Goal: Task Accomplishment & Management: Use online tool/utility

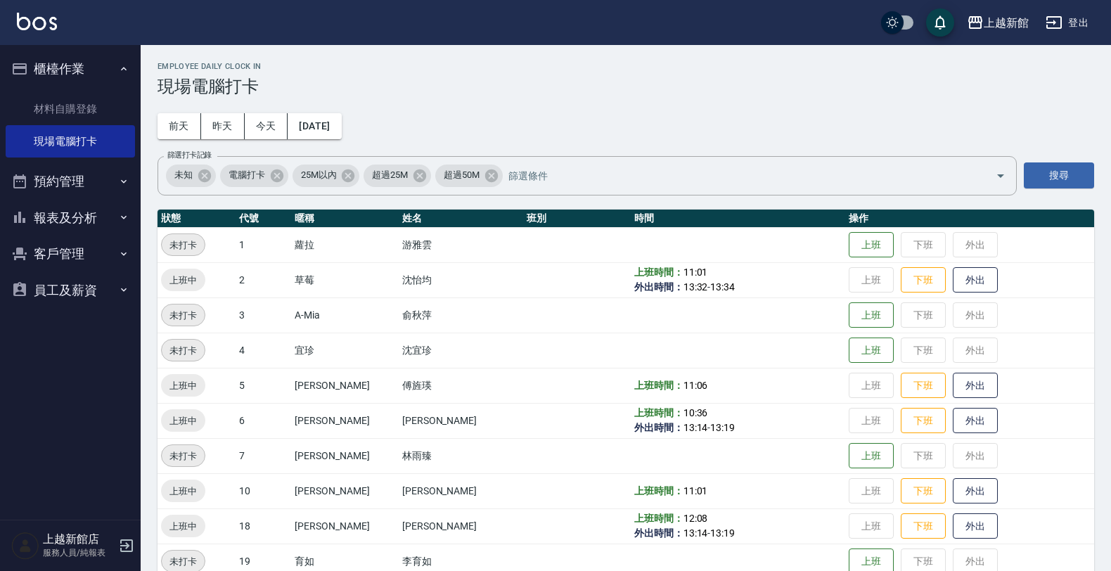
click at [95, 248] on button "客戶管理" at bounding box center [70, 254] width 129 height 37
click at [102, 293] on link "客戶列表" at bounding box center [70, 294] width 129 height 32
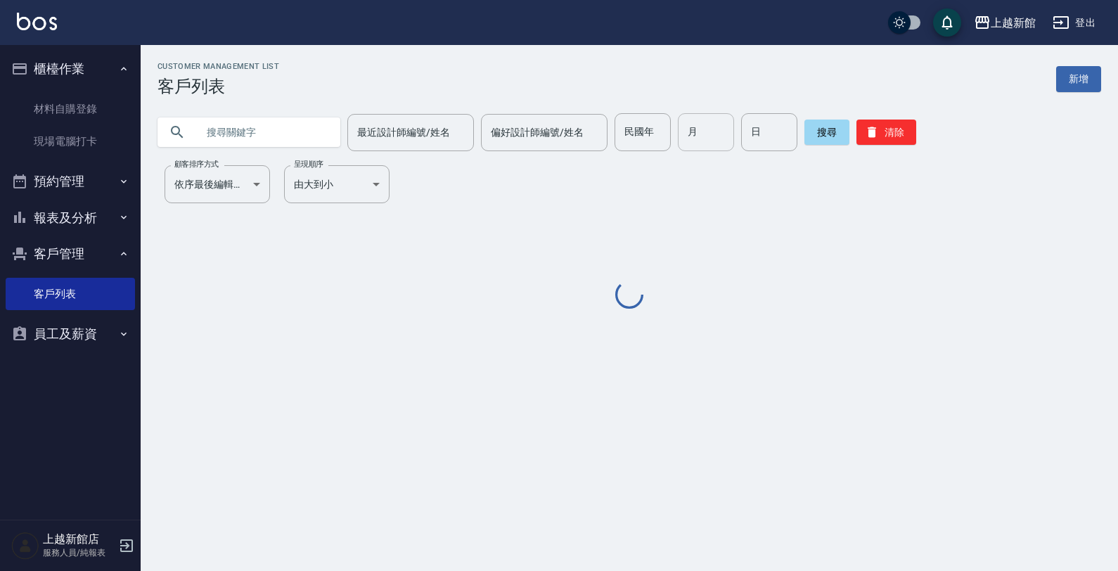
click at [683, 130] on input "月" at bounding box center [706, 132] width 56 height 38
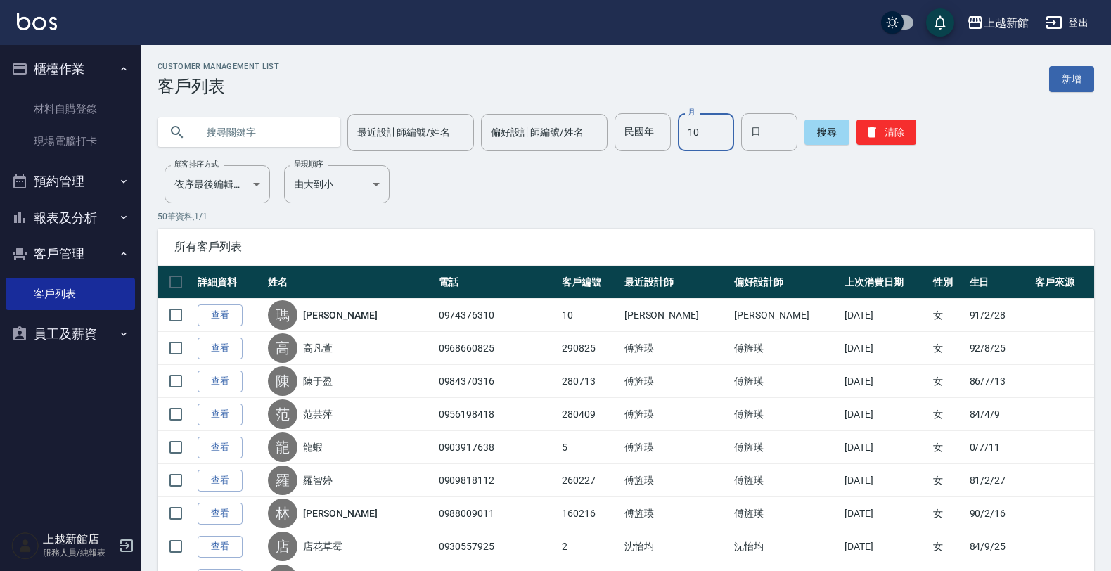
type input "10"
type input "19"
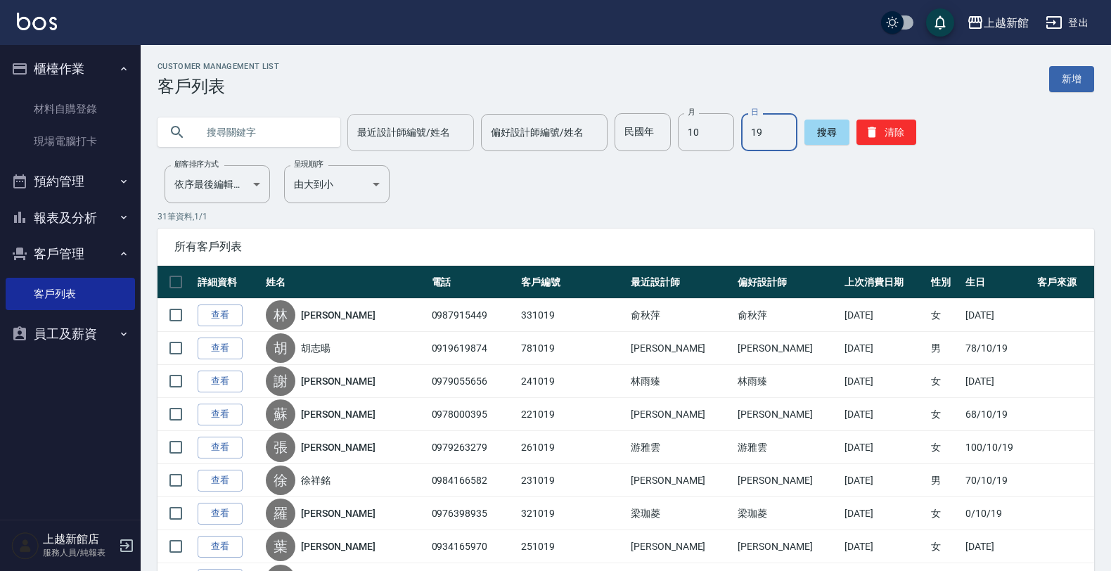
click at [431, 131] on input "最近設計師編號/姓名" at bounding box center [411, 132] width 114 height 25
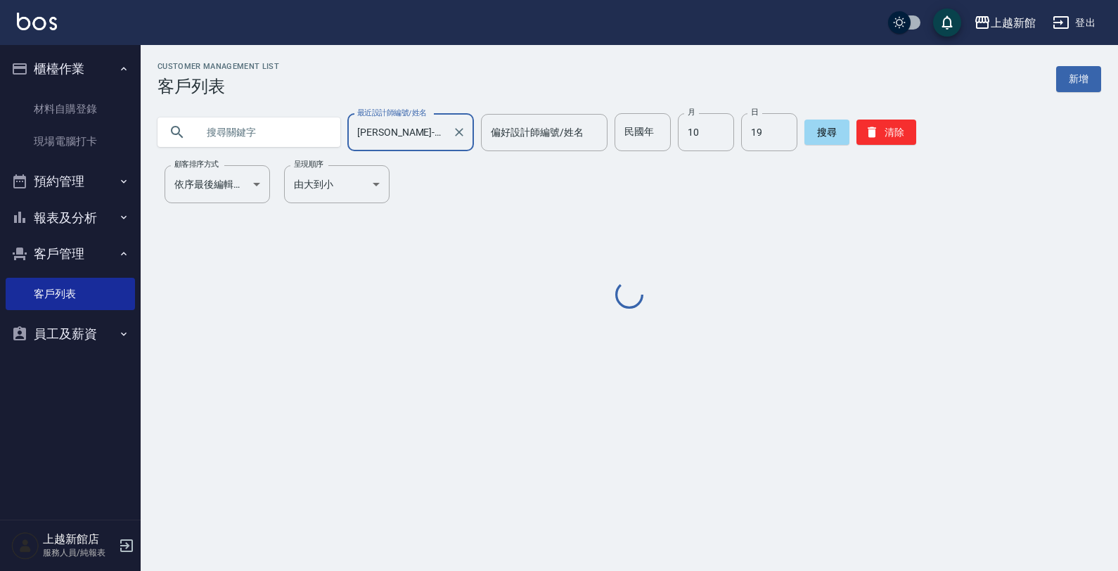
type input "[PERSON_NAME]-18"
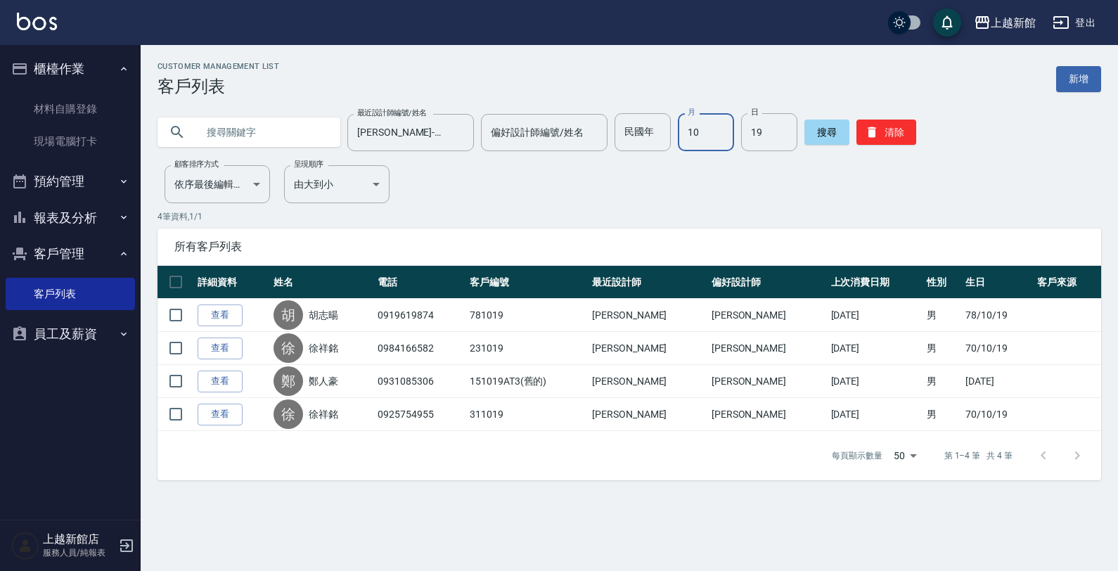
click at [689, 134] on input "10" at bounding box center [706, 132] width 56 height 38
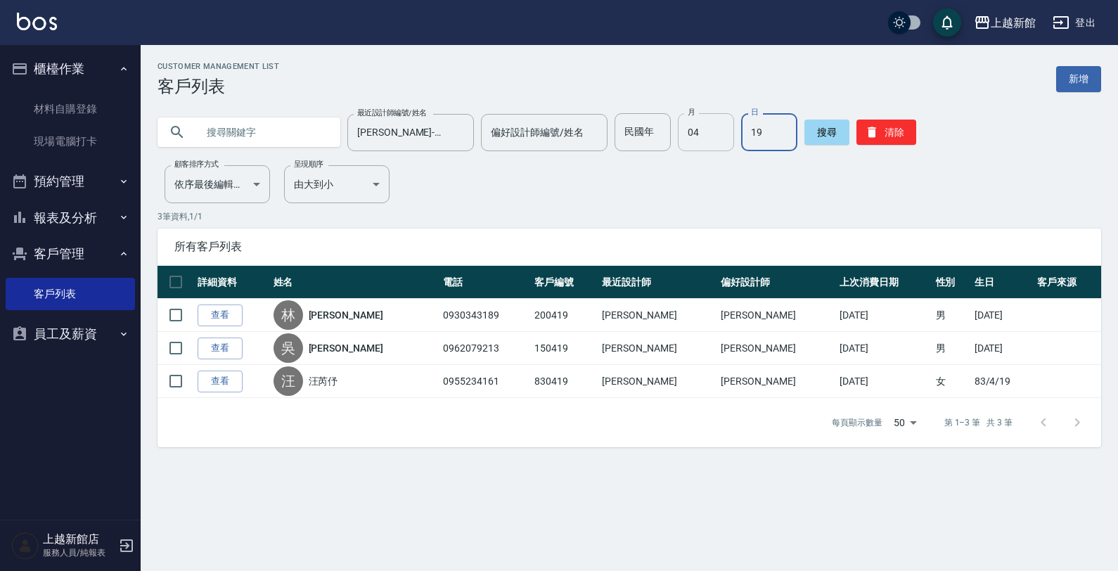
click at [681, 137] on input "04" at bounding box center [706, 132] width 56 height 38
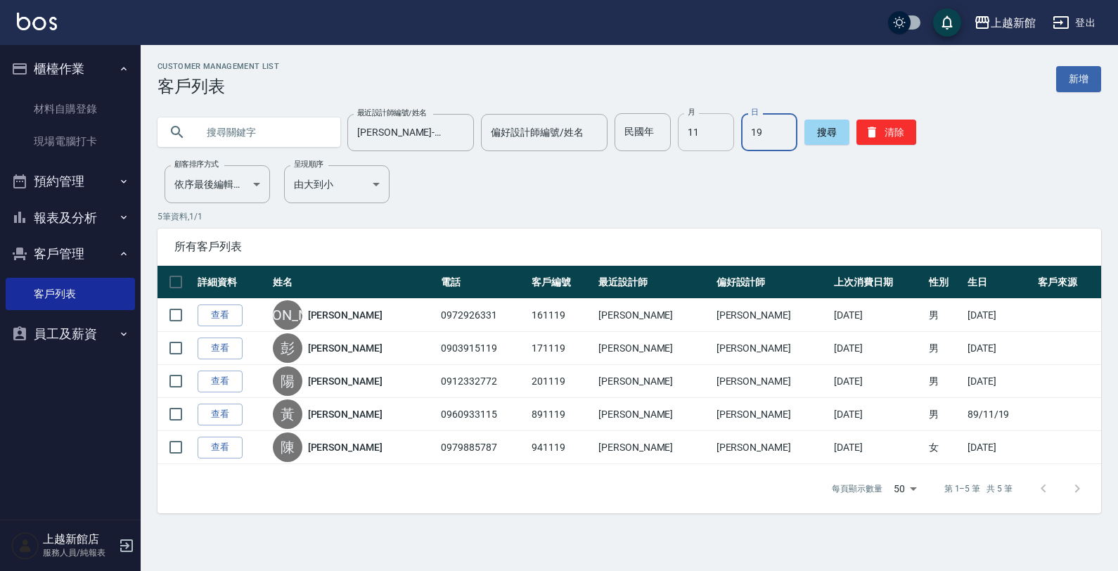
click at [686, 128] on input "11" at bounding box center [706, 132] width 56 height 38
type input "10"
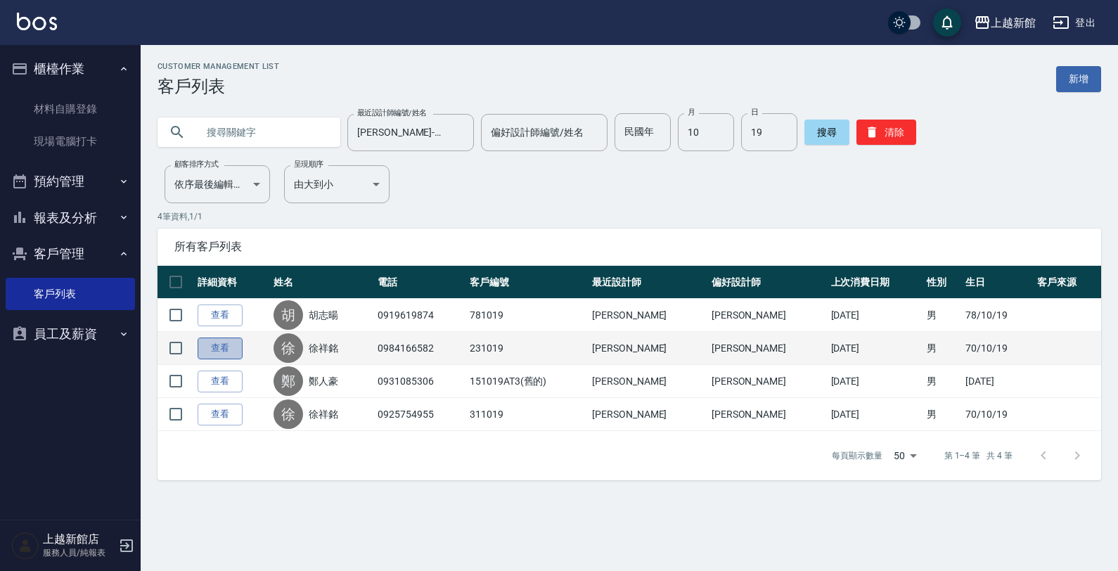
click at [219, 349] on link "查看" at bounding box center [220, 348] width 45 height 22
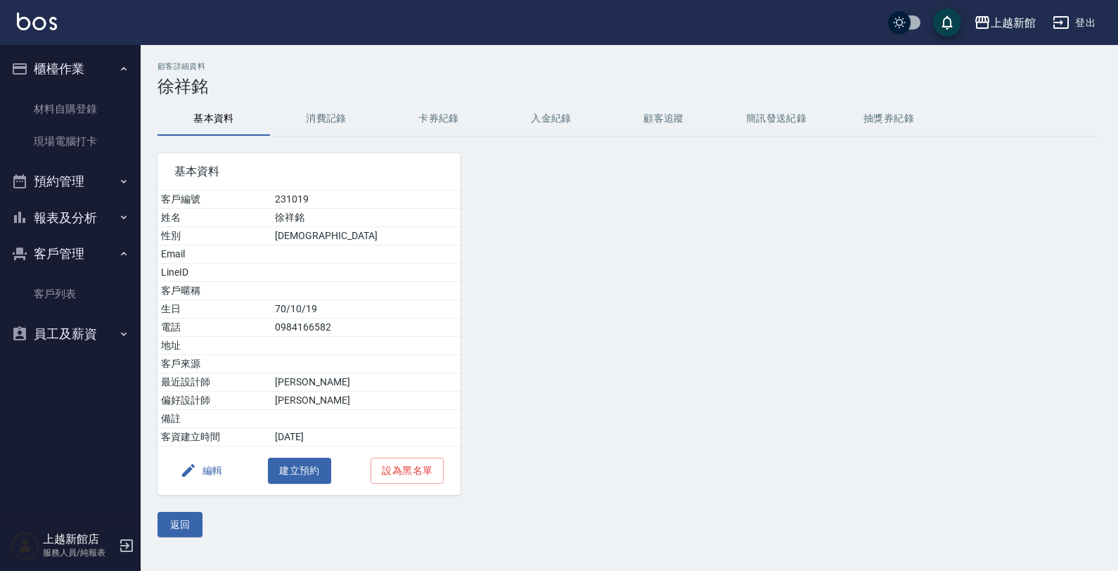
click at [307, 120] on button "消費記錄" at bounding box center [326, 119] width 112 height 34
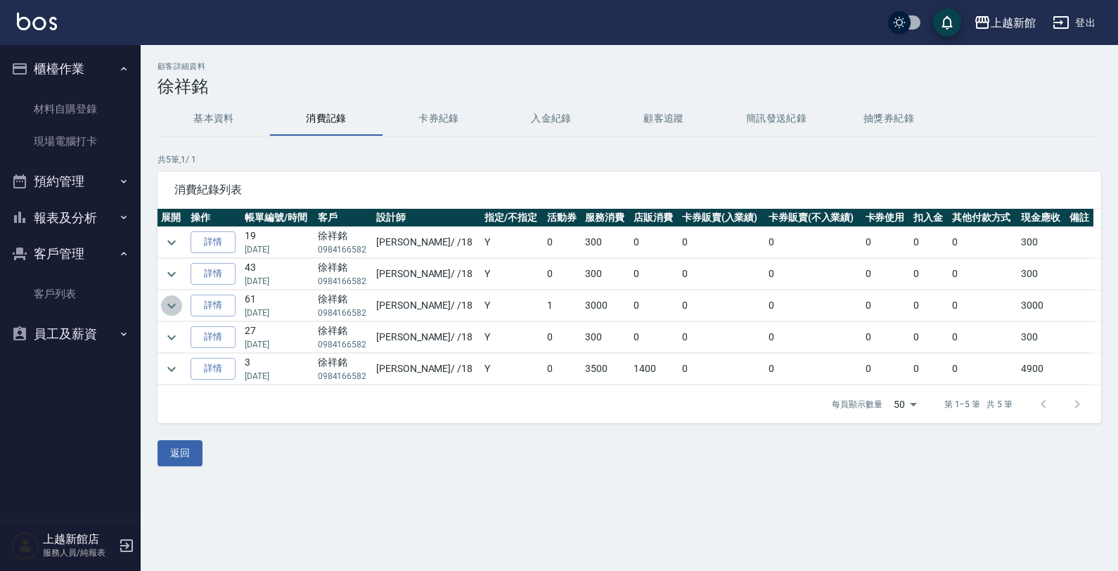
click at [167, 304] on icon "expand row" at bounding box center [171, 305] width 17 height 17
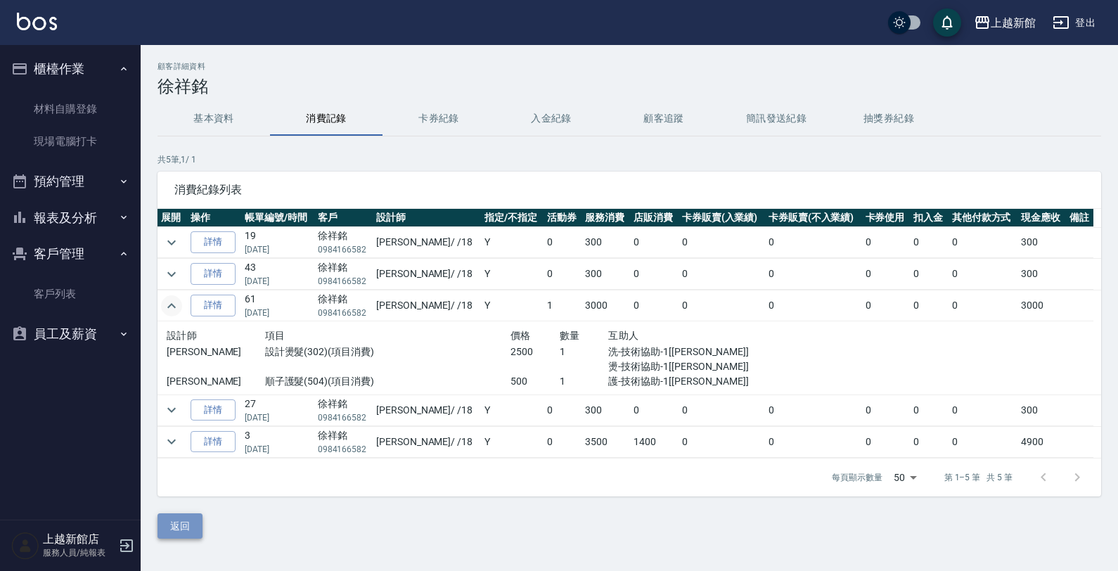
click at [185, 527] on button "返回" at bounding box center [179, 526] width 45 height 26
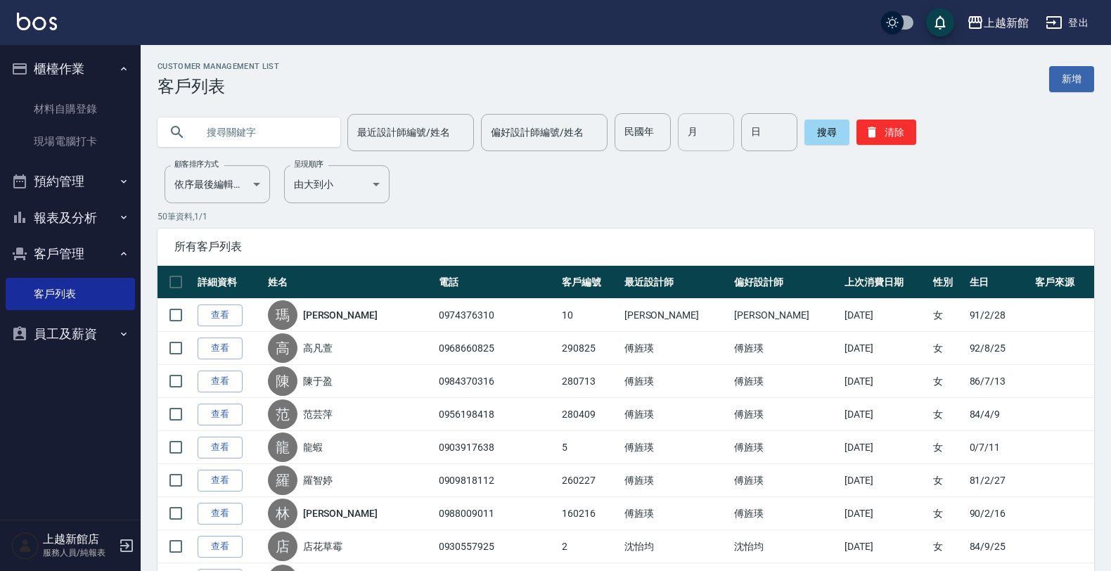
click at [678, 128] on input "月" at bounding box center [706, 132] width 56 height 38
type input "10"
type input "19"
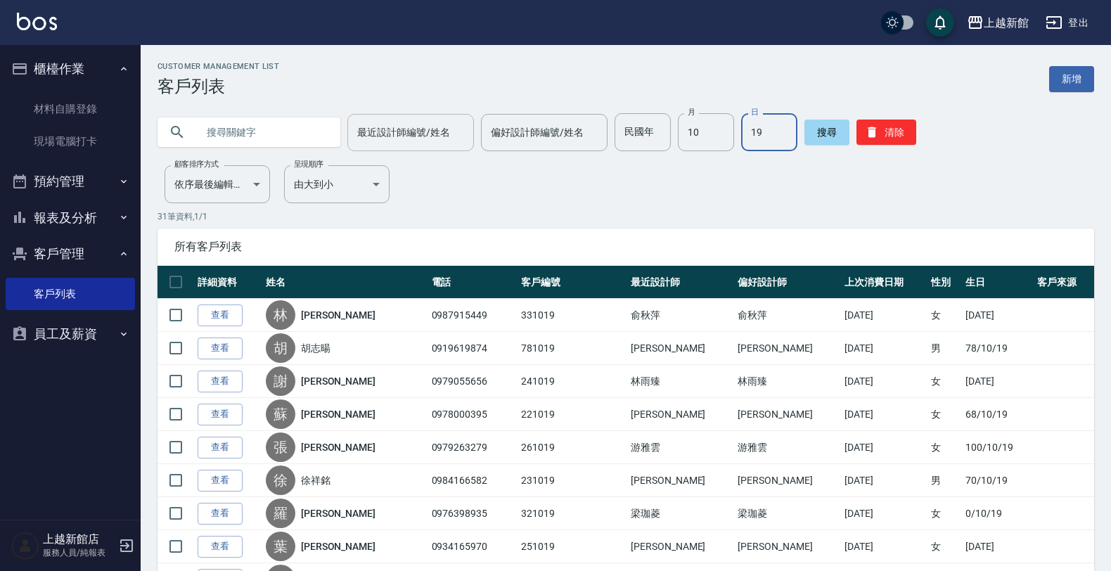
click at [401, 116] on div "最近設計師編號/姓名" at bounding box center [410, 132] width 127 height 37
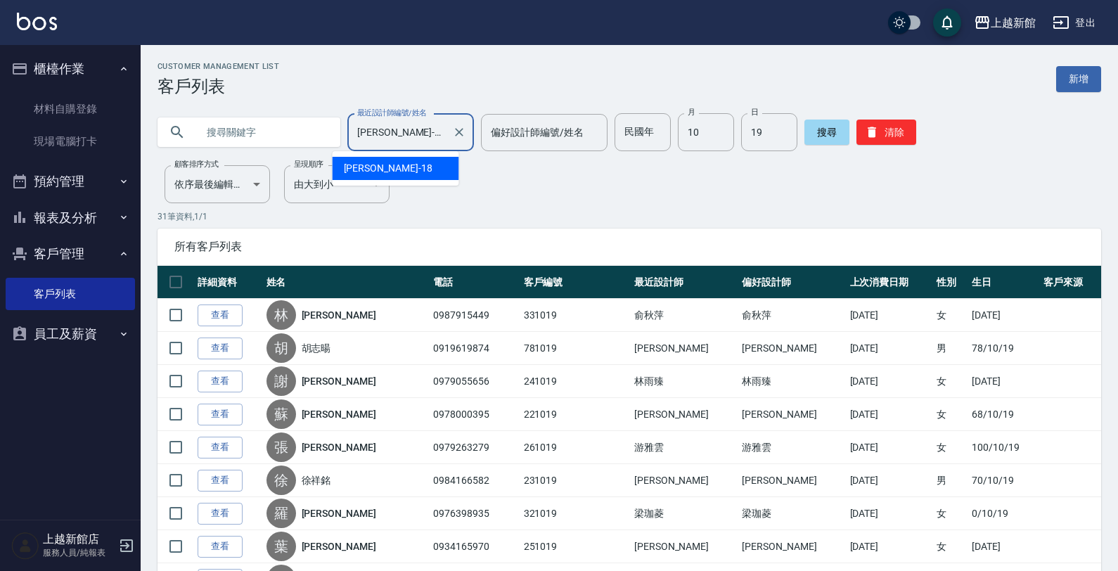
type input "[PERSON_NAME]-18"
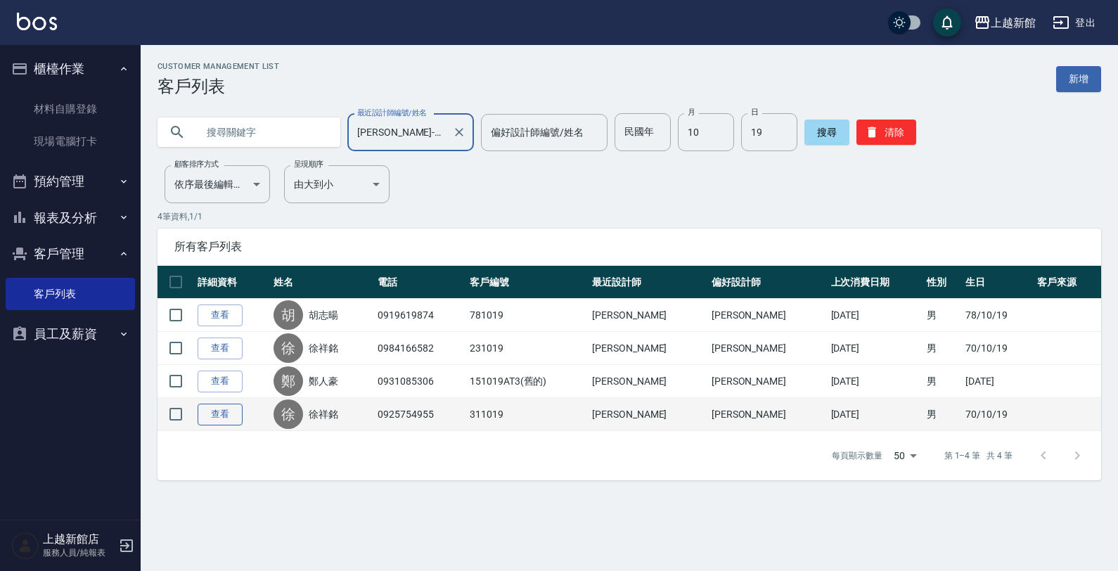
click at [226, 411] on link "查看" at bounding box center [220, 415] width 45 height 22
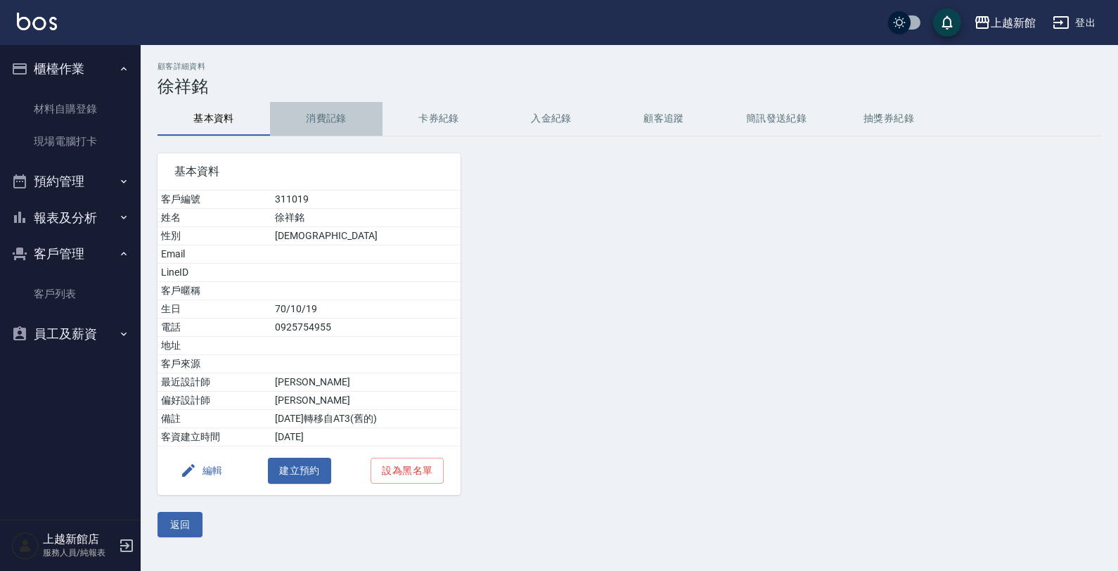
click at [304, 125] on button "消費記錄" at bounding box center [326, 119] width 112 height 34
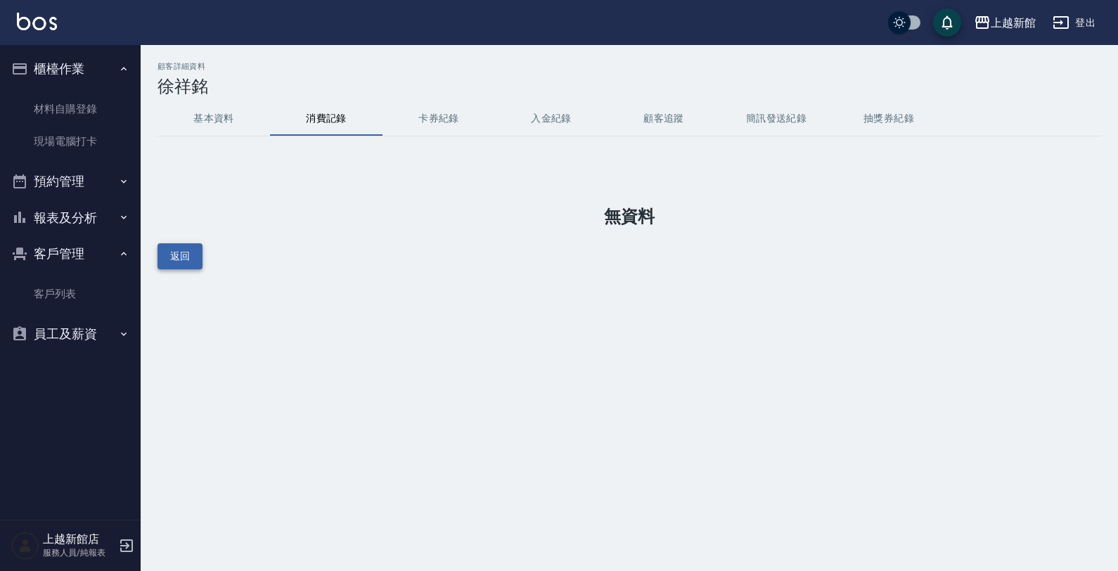
click at [187, 244] on button "返回" at bounding box center [179, 256] width 45 height 26
